Goal: Ask a question

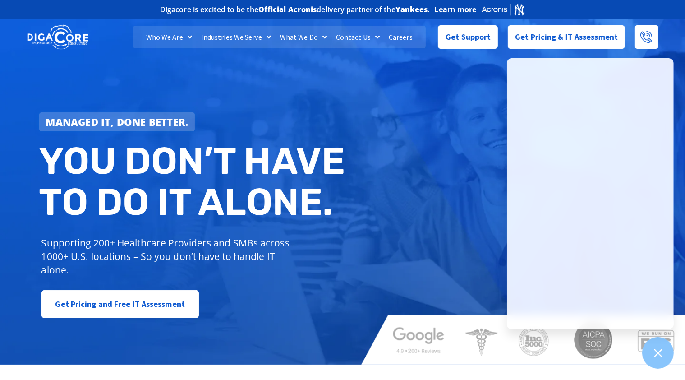
drag, startPoint x: 465, startPoint y: 40, endPoint x: 447, endPoint y: 62, distance: 28.0
click at [447, 62] on div "Managed IT, done better. You don’t have to do IT alone. Supporting 200+ Healthc…" at bounding box center [342, 190] width 685 height 350
click at [464, 39] on span "Get Support" at bounding box center [468, 33] width 45 height 18
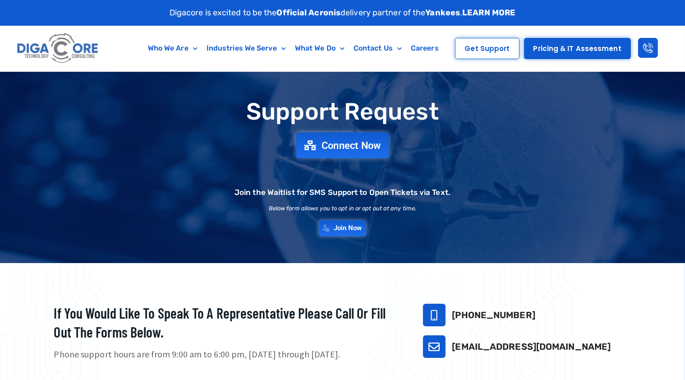
click at [350, 145] on span "Connect Now" at bounding box center [352, 145] width 60 height 10
